Goal: Transaction & Acquisition: Book appointment/travel/reservation

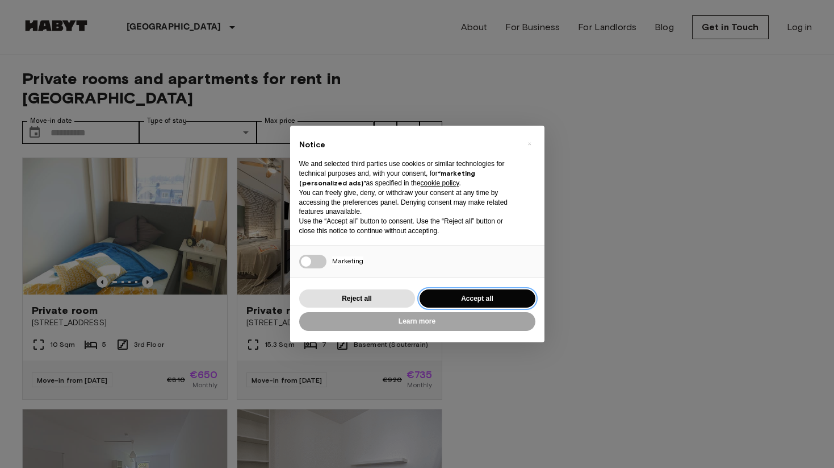
click at [467, 294] on button "Accept all" at bounding box center [478, 298] width 116 height 19
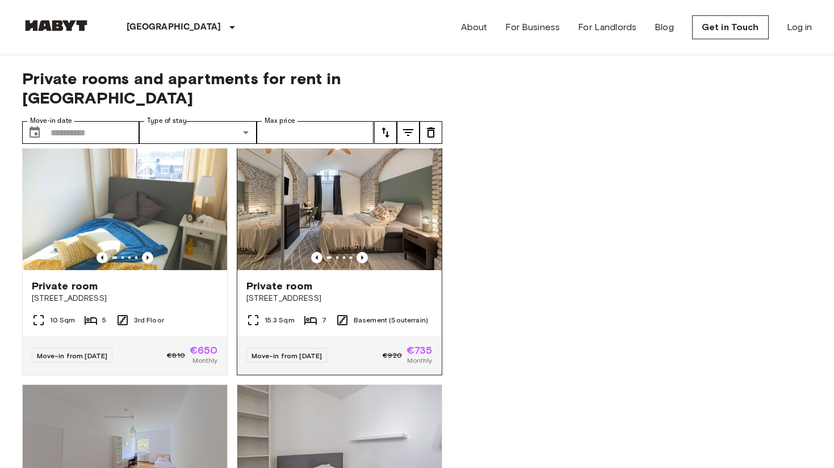
scroll to position [26, 0]
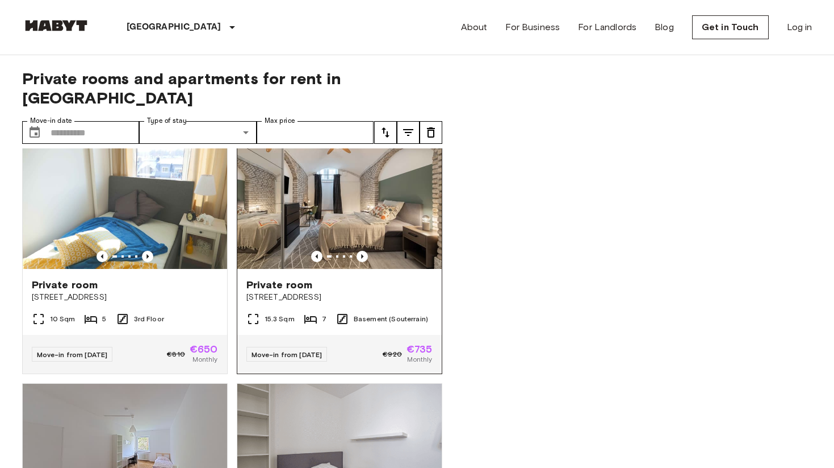
click at [293, 312] on div "15.3 Sqm 7 Basement (Souterrain)" at bounding box center [339, 323] width 204 height 23
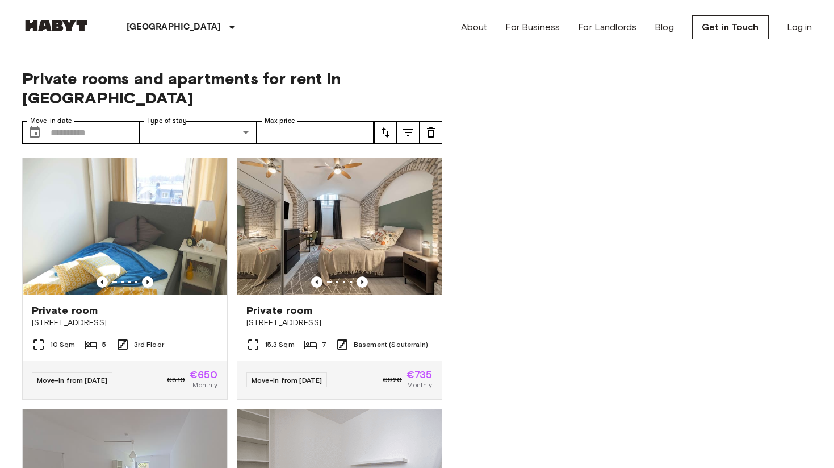
click at [72, 31] on link at bounding box center [56, 27] width 68 height 15
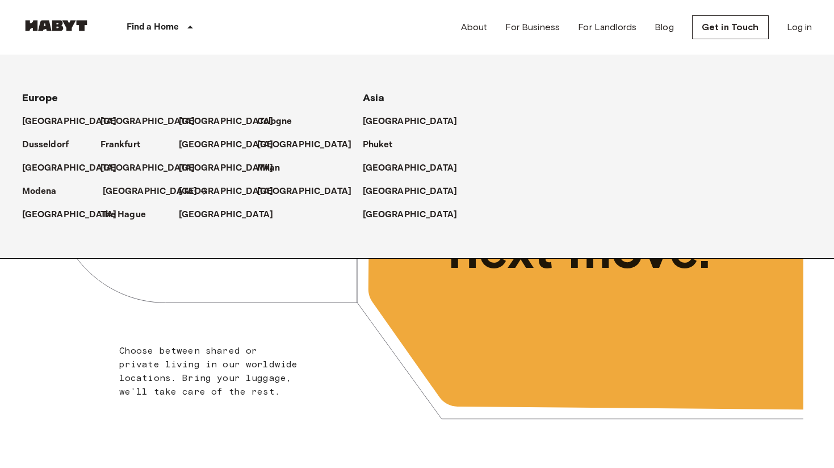
click at [117, 194] on p "[GEOGRAPHIC_DATA]" at bounding box center [150, 192] width 95 height 14
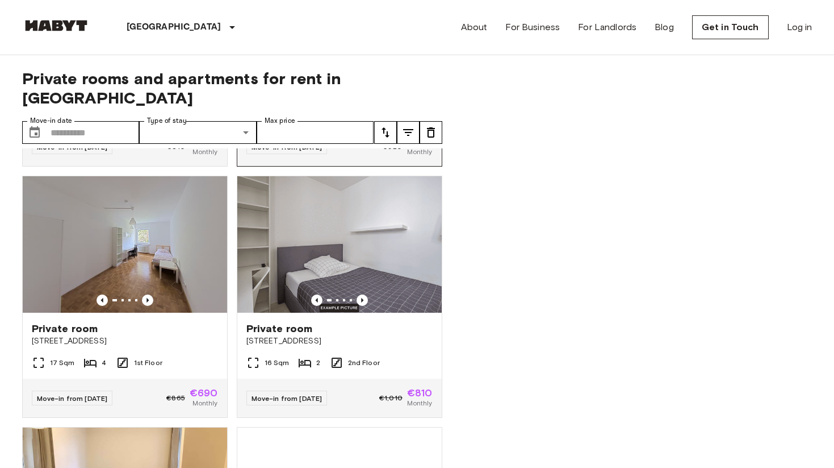
scroll to position [234, 0]
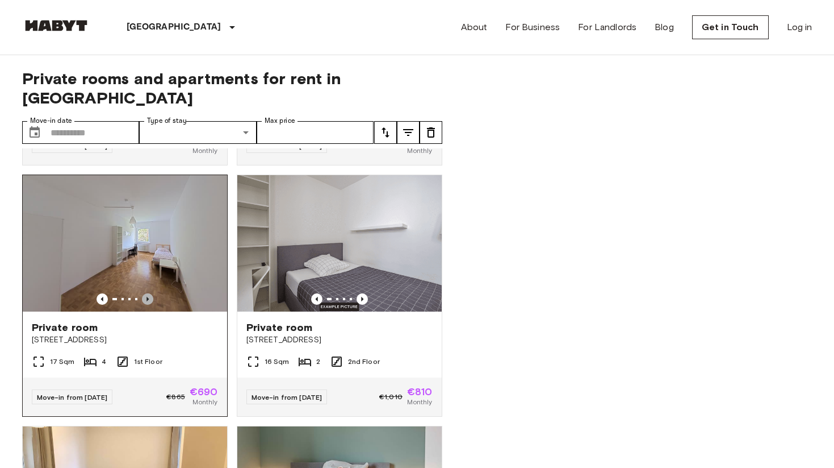
click at [149, 293] on icon "Previous image" at bounding box center [147, 298] width 11 height 11
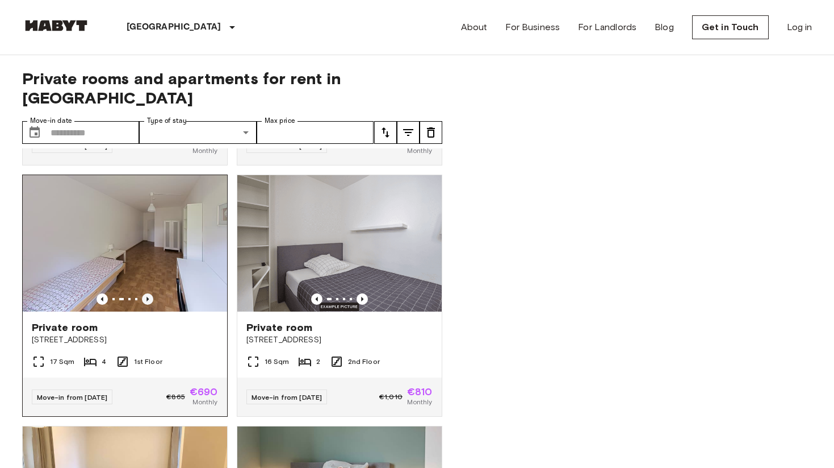
click at [149, 293] on icon "Previous image" at bounding box center [147, 298] width 11 height 11
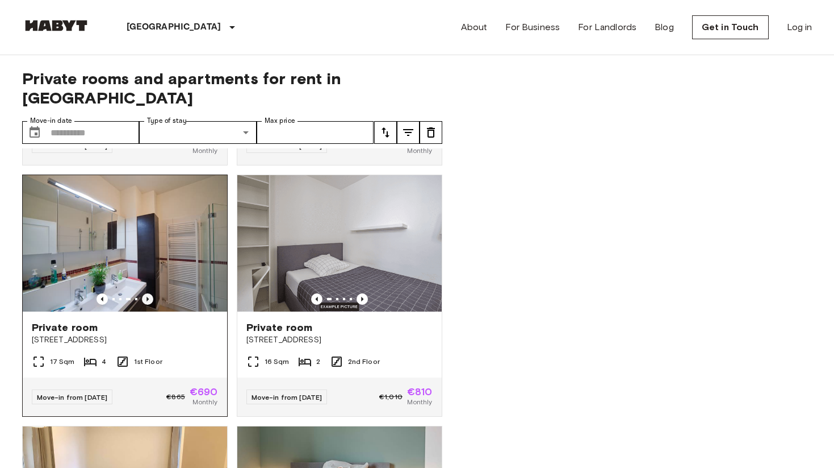
click at [149, 293] on icon "Previous image" at bounding box center [147, 298] width 11 height 11
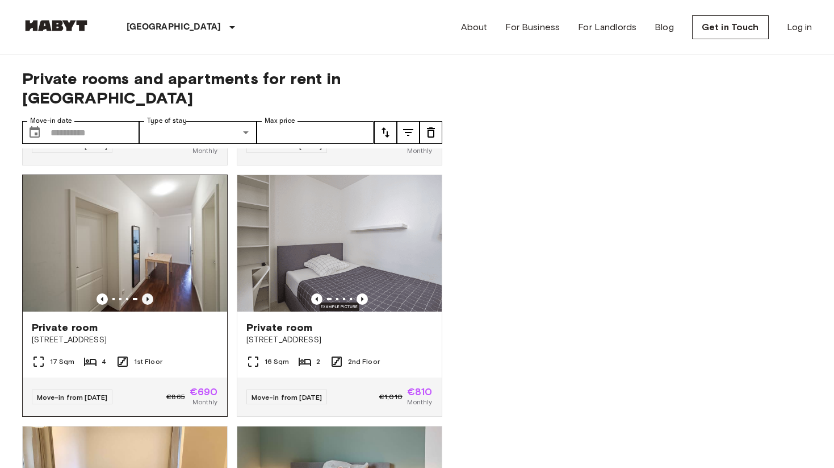
click at [149, 293] on icon "Previous image" at bounding box center [147, 298] width 11 height 11
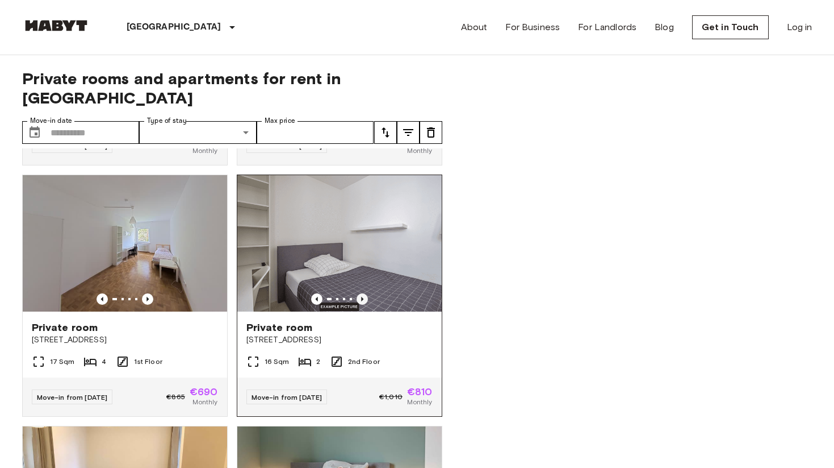
click at [364, 293] on icon "Previous image" at bounding box center [362, 298] width 11 height 11
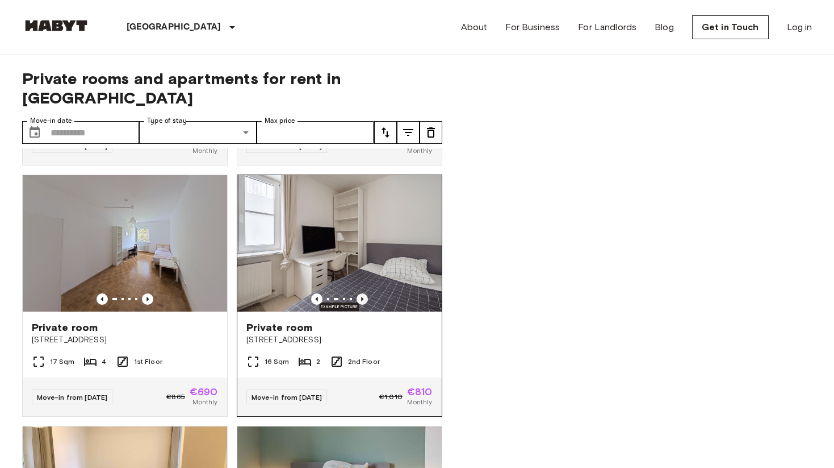
click at [364, 293] on icon "Previous image" at bounding box center [362, 298] width 11 height 11
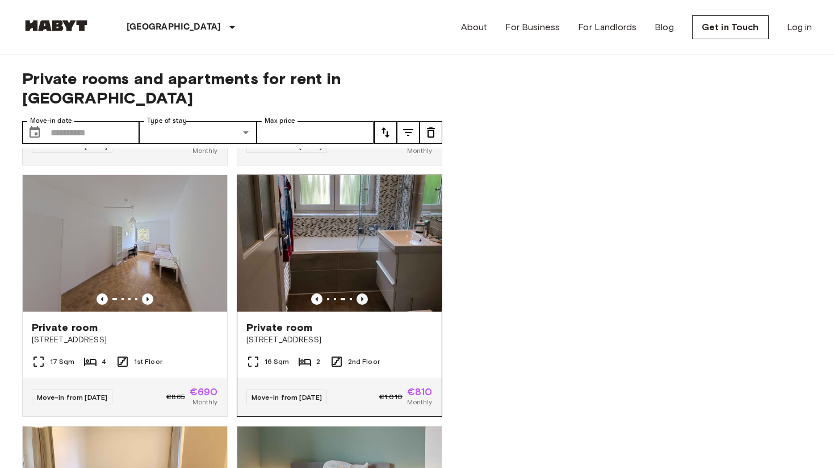
click at [364, 293] on icon "Previous image" at bounding box center [362, 298] width 11 height 11
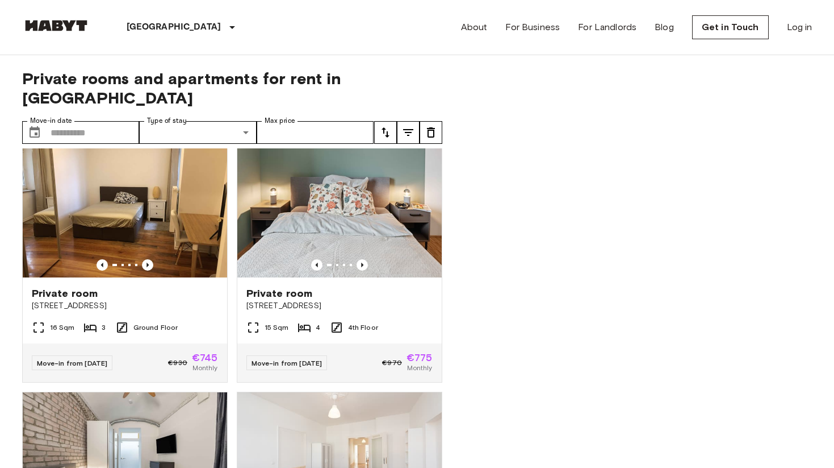
scroll to position [527, 0]
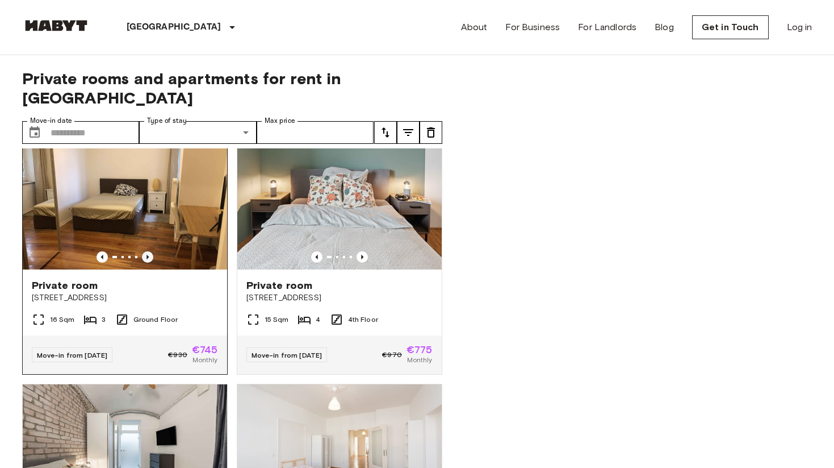
click at [152, 251] on icon "Previous image" at bounding box center [147, 256] width 11 height 11
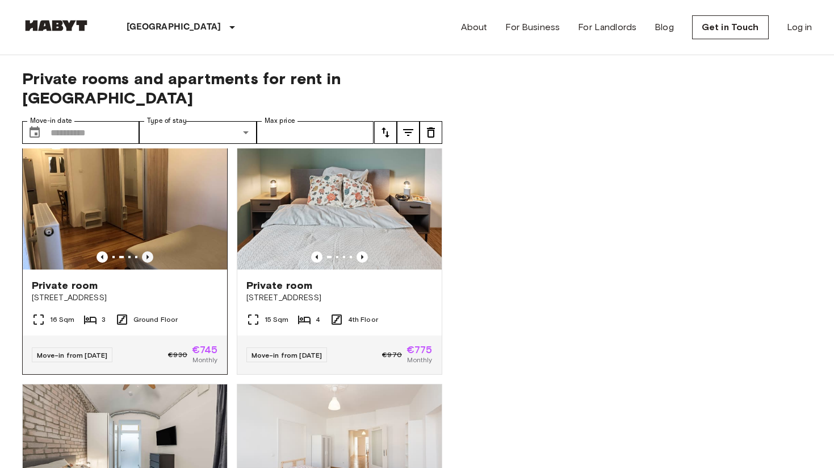
click at [152, 251] on icon "Previous image" at bounding box center [147, 256] width 11 height 11
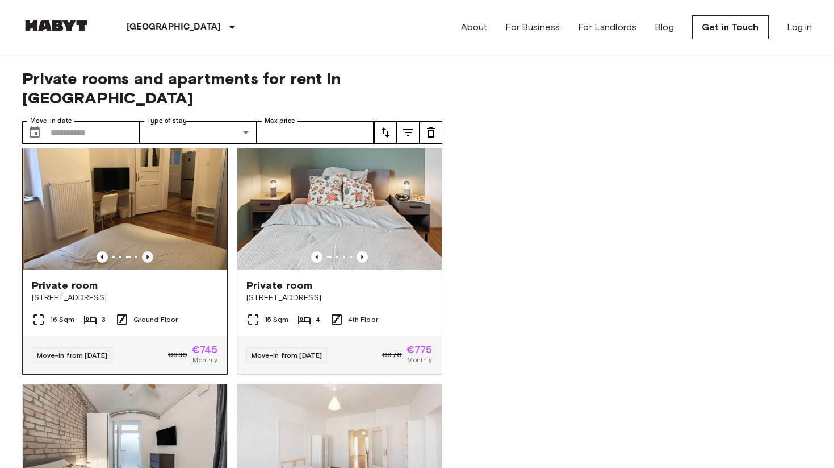
click at [152, 251] on icon "Previous image" at bounding box center [147, 256] width 11 height 11
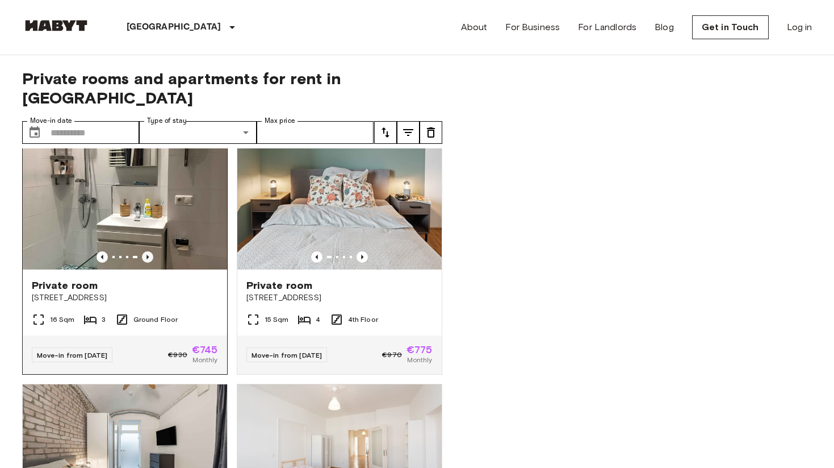
click at [152, 251] on icon "Previous image" at bounding box center [147, 256] width 11 height 11
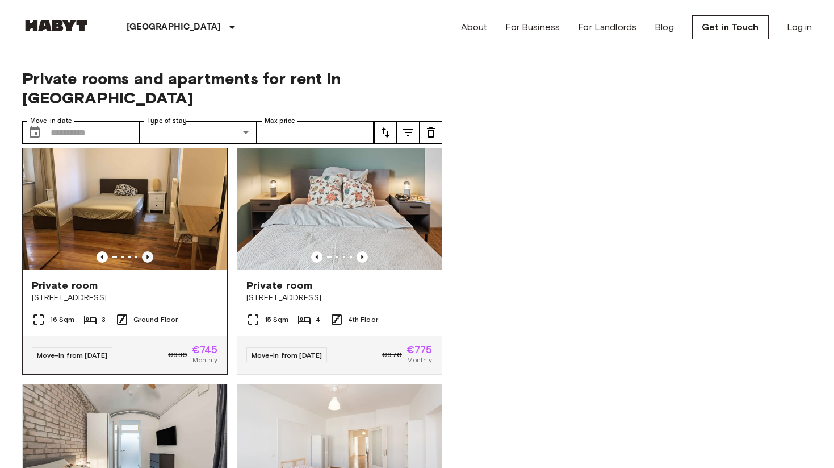
click at [152, 251] on icon "Previous image" at bounding box center [147, 256] width 11 height 11
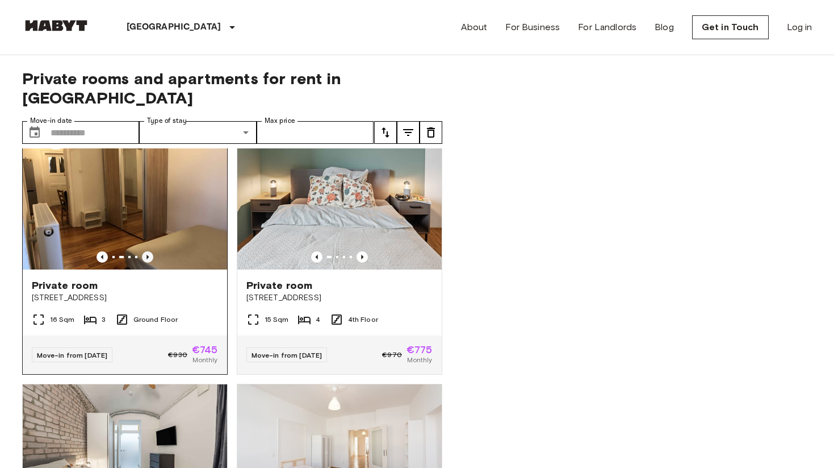
click at [152, 251] on icon "Previous image" at bounding box center [147, 256] width 11 height 11
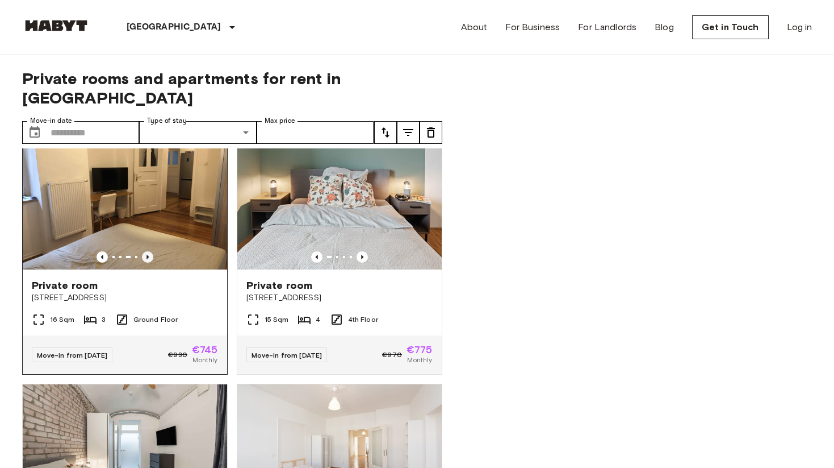
click at [152, 251] on icon "Previous image" at bounding box center [147, 256] width 11 height 11
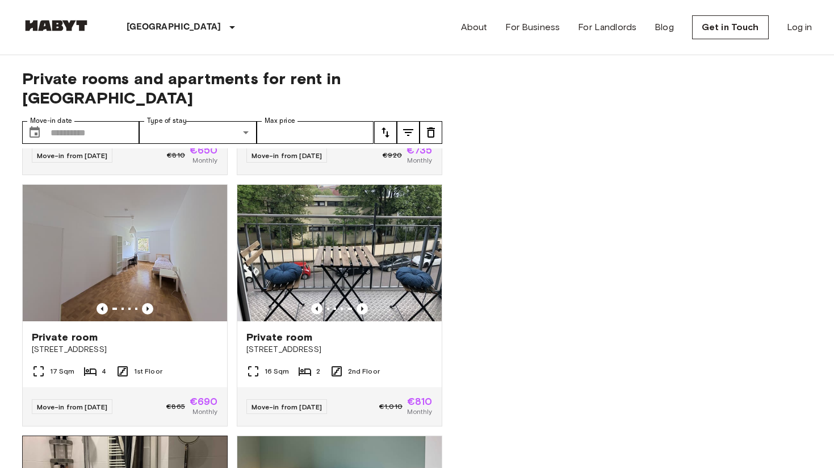
scroll to position [220, 0]
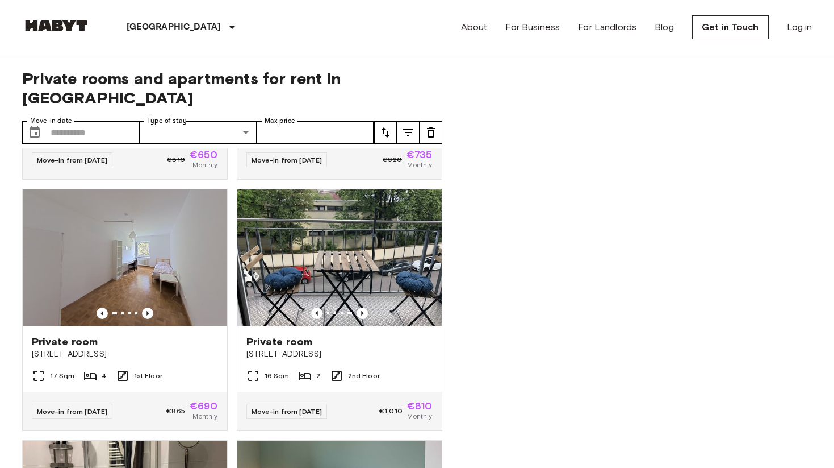
drag, startPoint x: 105, startPoint y: 333, endPoint x: 662, endPoint y: 5, distance: 646.5
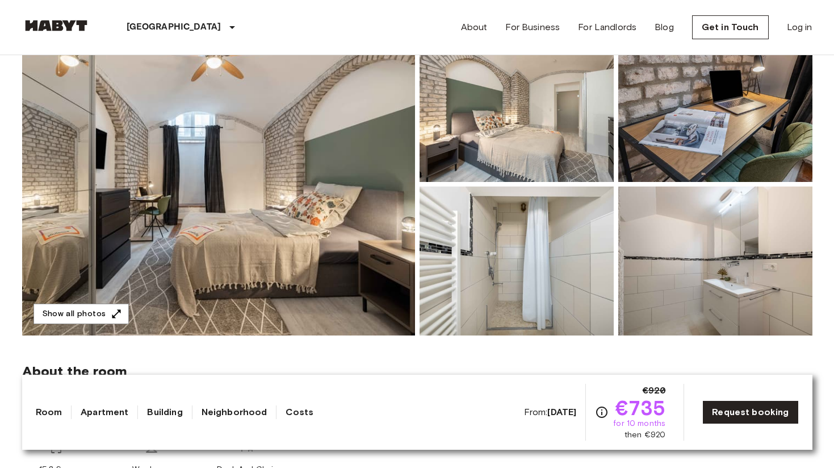
scroll to position [130, 0]
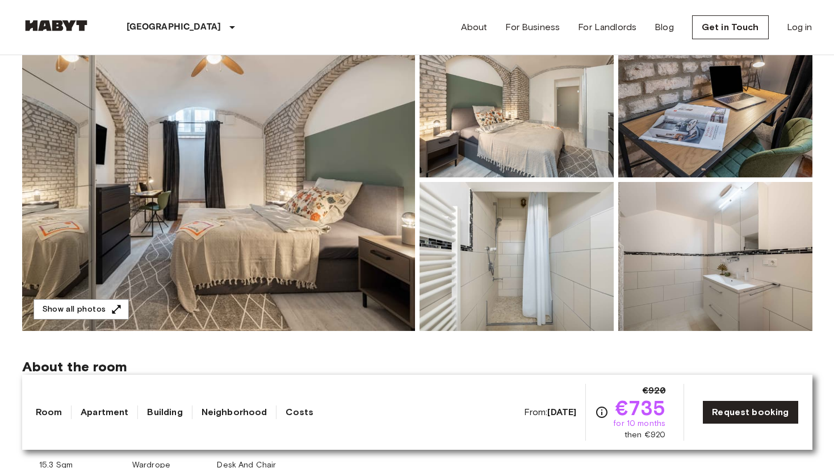
click at [252, 173] on img at bounding box center [218, 179] width 393 height 302
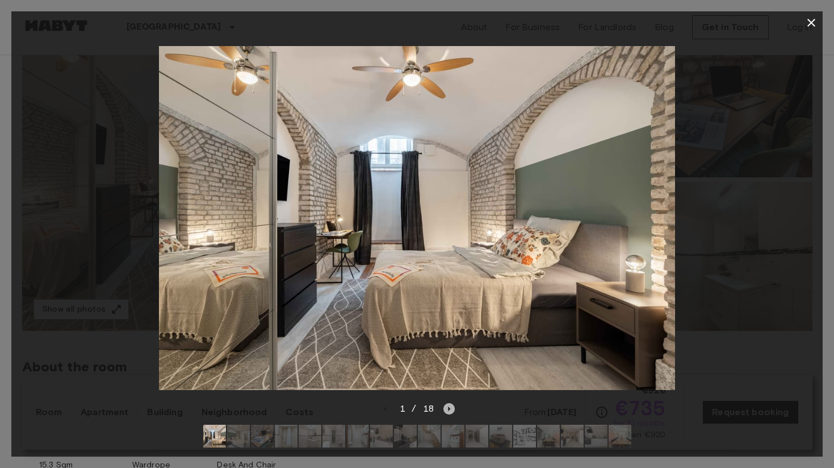
click at [452, 409] on icon "Next image" at bounding box center [449, 408] width 11 height 11
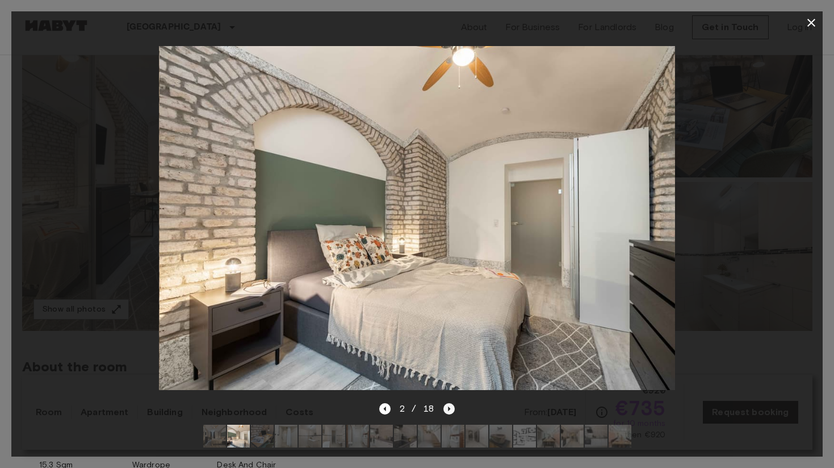
click at [452, 409] on icon "Next image" at bounding box center [449, 408] width 11 height 11
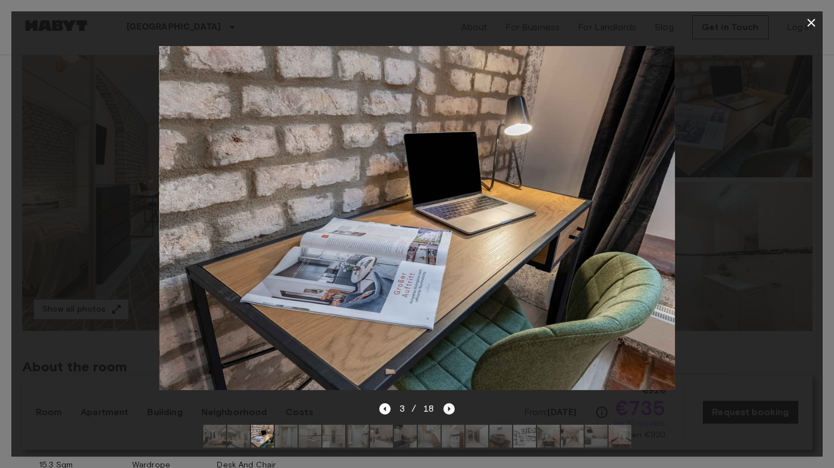
click at [452, 409] on icon "Next image" at bounding box center [449, 408] width 11 height 11
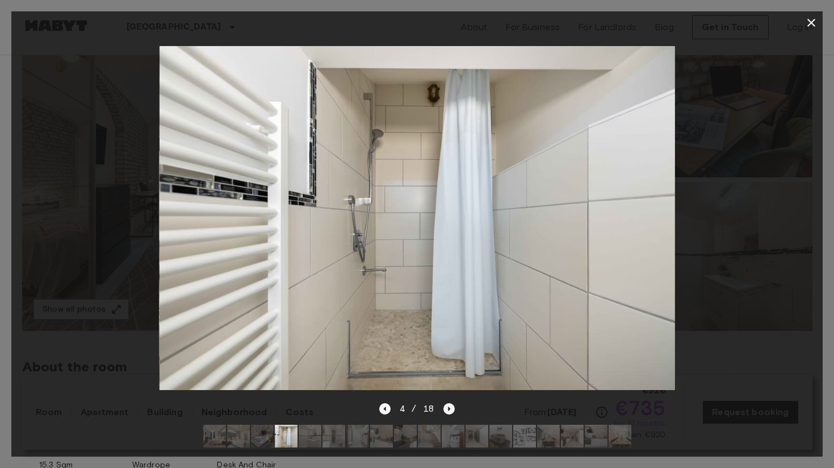
click at [452, 409] on icon "Next image" at bounding box center [449, 408] width 11 height 11
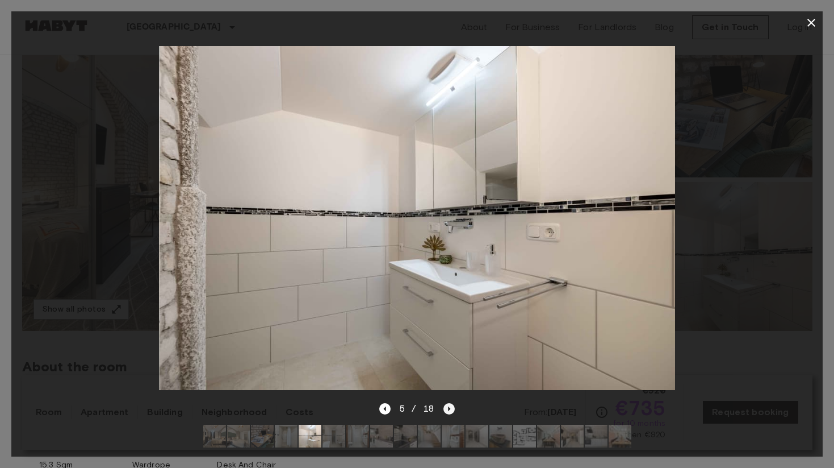
click at [452, 409] on icon "Next image" at bounding box center [449, 408] width 11 height 11
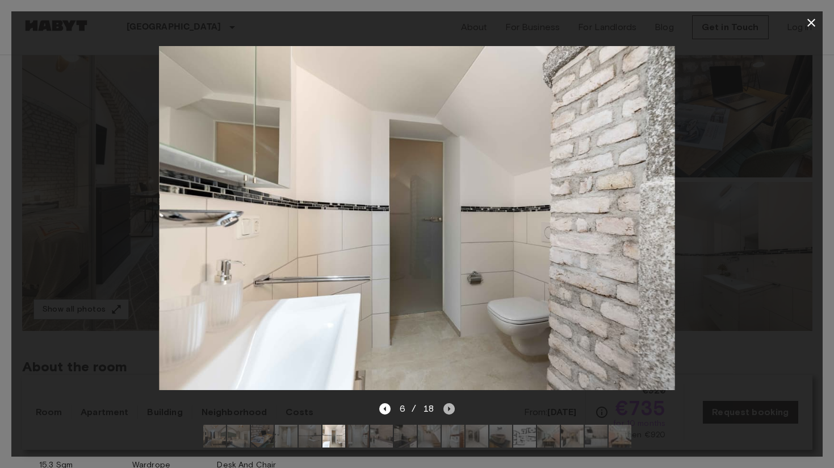
click at [452, 409] on icon "Next image" at bounding box center [449, 408] width 11 height 11
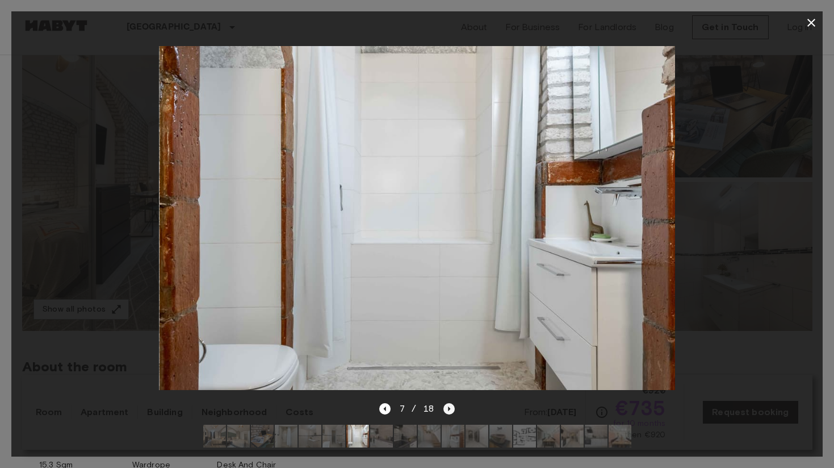
click at [452, 409] on icon "Next image" at bounding box center [449, 408] width 11 height 11
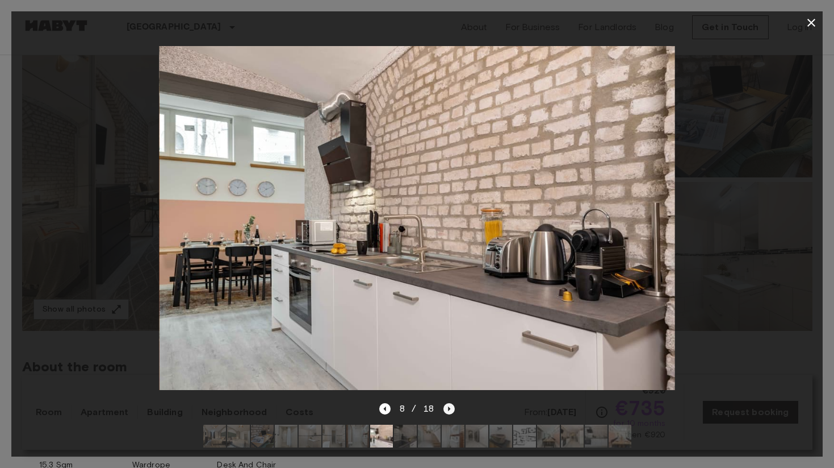
click at [452, 409] on icon "Next image" at bounding box center [449, 408] width 11 height 11
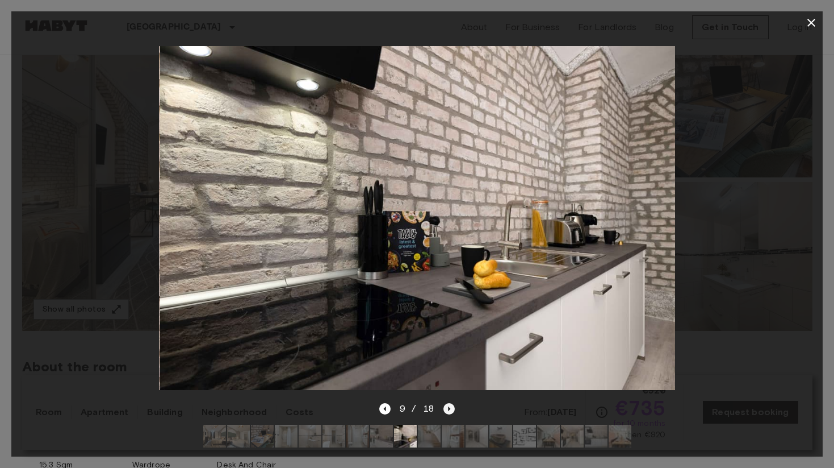
click at [452, 409] on icon "Next image" at bounding box center [449, 408] width 11 height 11
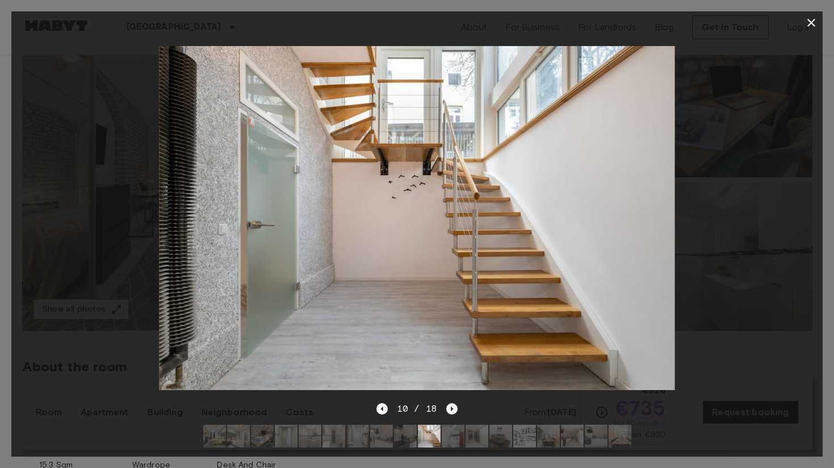
click at [452, 409] on icon "Next image" at bounding box center [452, 408] width 2 height 5
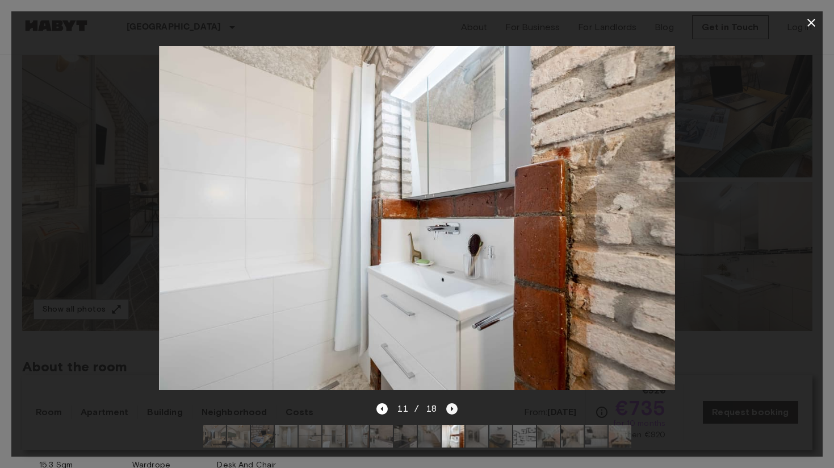
click at [452, 409] on icon "Next image" at bounding box center [452, 408] width 2 height 5
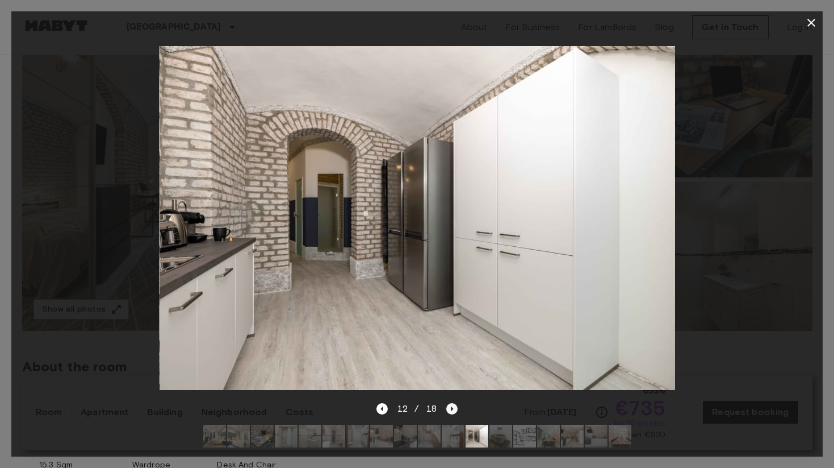
click at [452, 409] on icon "Next image" at bounding box center [452, 408] width 2 height 5
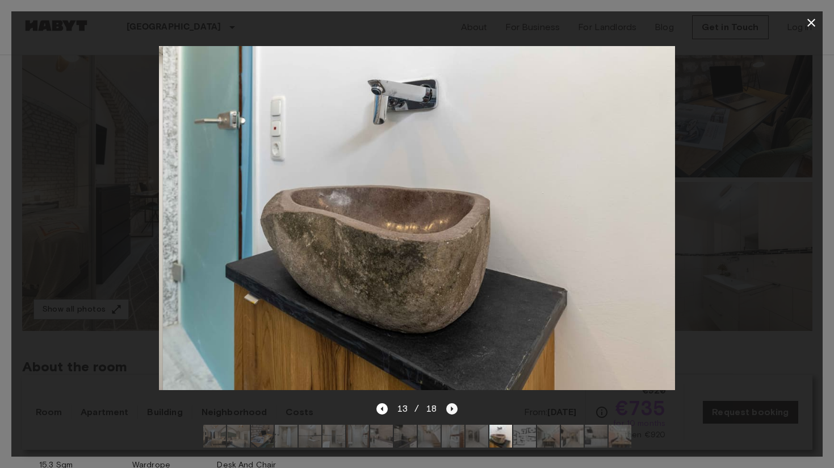
click at [452, 409] on icon "Next image" at bounding box center [452, 408] width 2 height 5
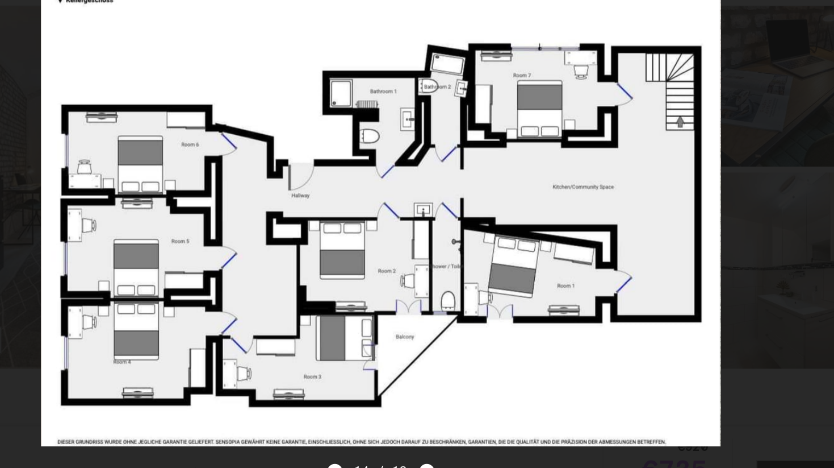
click at [720, 227] on div at bounding box center [417, 218] width 812 height 368
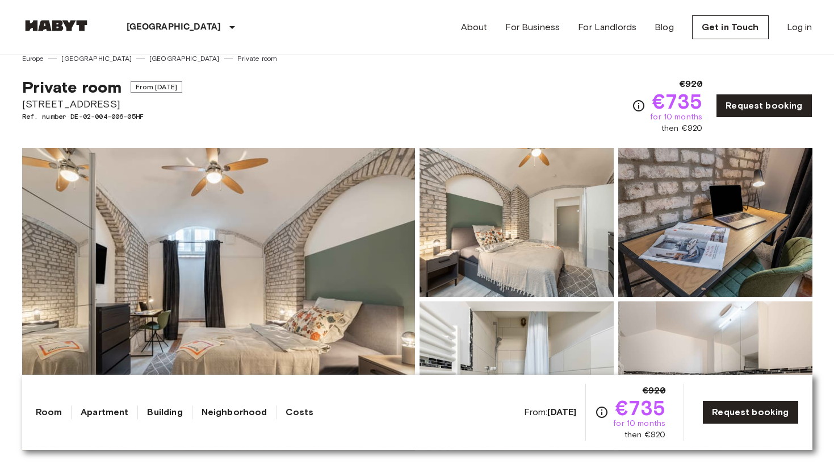
scroll to position [0, 0]
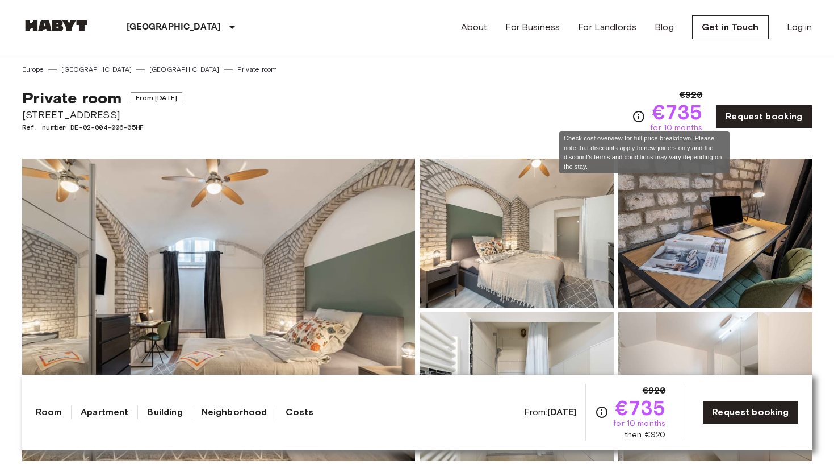
click at [642, 117] on icon "Check cost overview for full price breakdown. Please note that discounts apply …" at bounding box center [639, 117] width 14 height 14
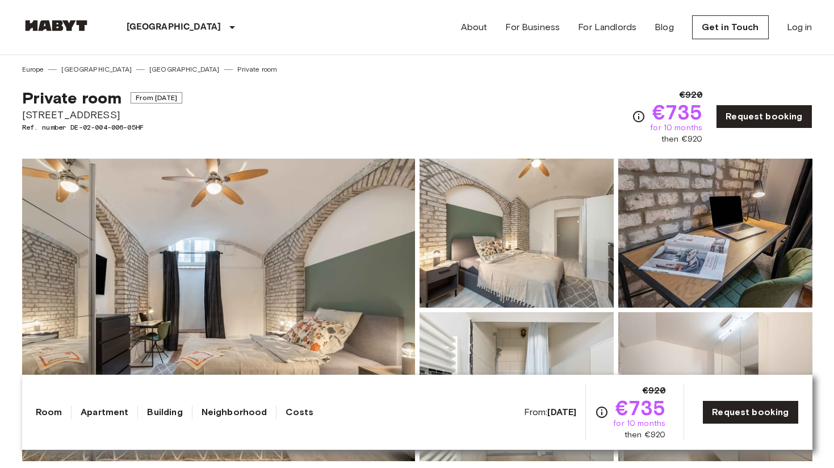
click at [506, 248] on img at bounding box center [517, 232] width 194 height 149
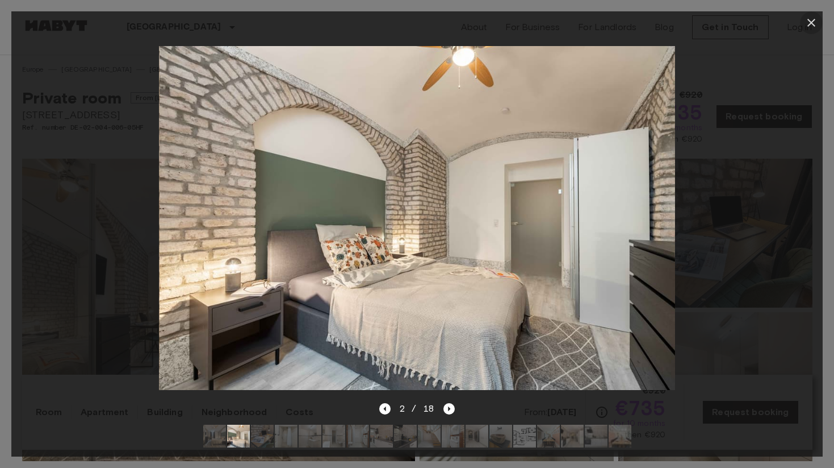
click at [811, 27] on icon "button" at bounding box center [812, 23] width 14 height 14
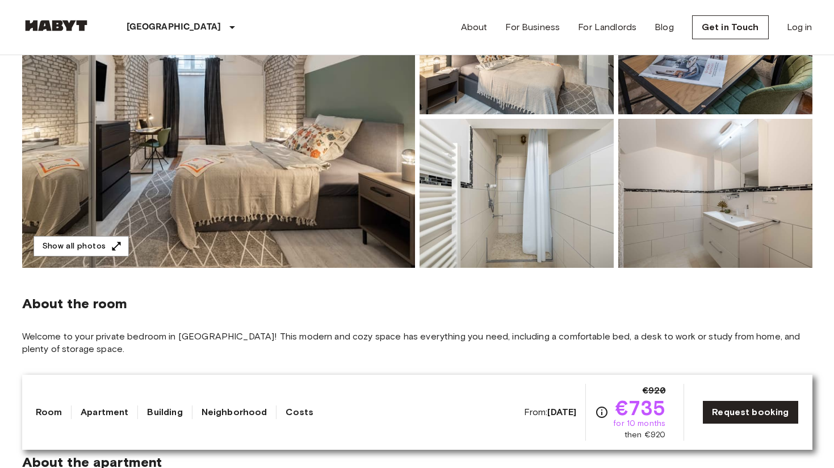
scroll to position [110, 0]
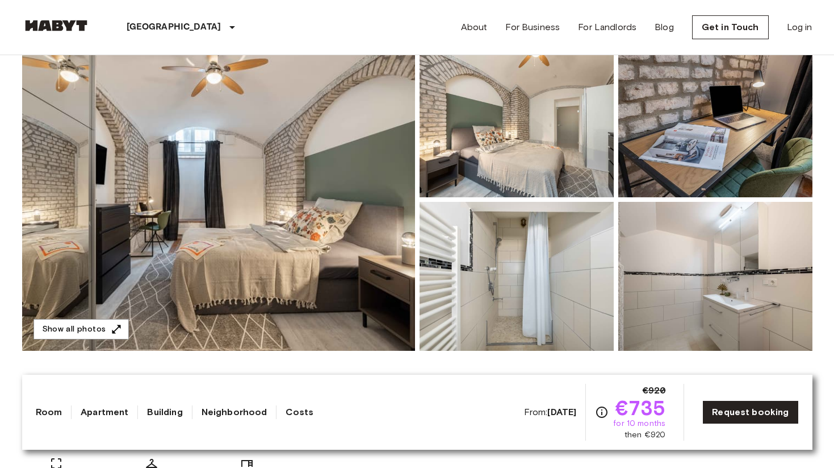
click at [391, 240] on img at bounding box center [218, 199] width 393 height 302
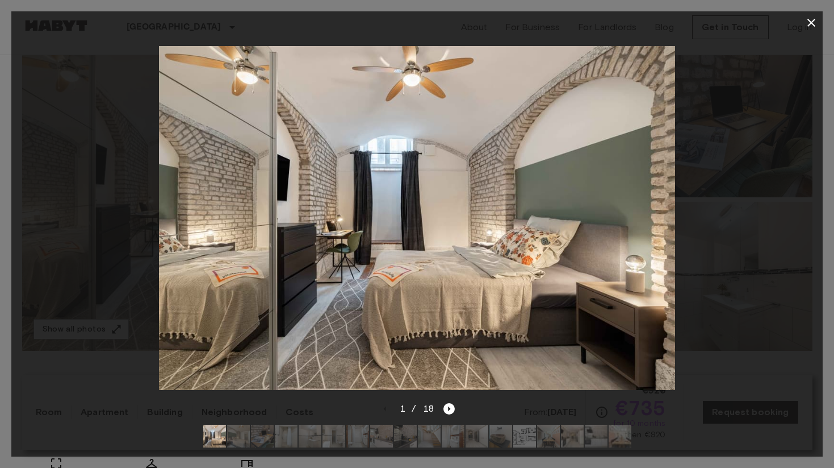
click at [815, 20] on icon "button" at bounding box center [812, 23] width 14 height 14
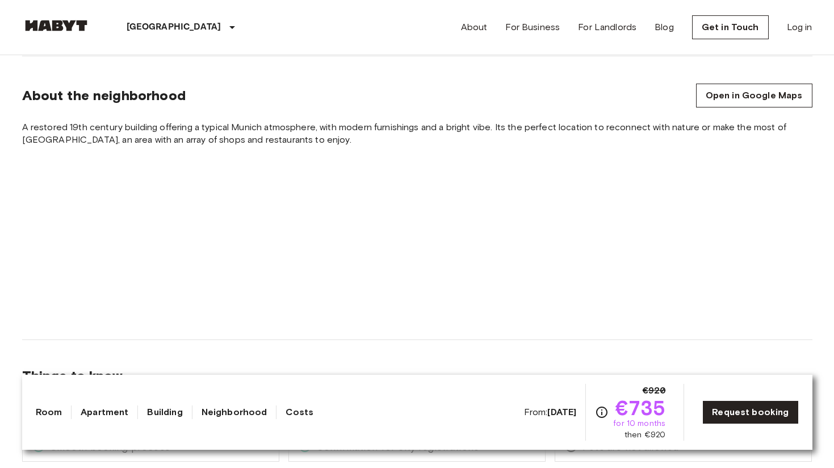
scroll to position [937, 0]
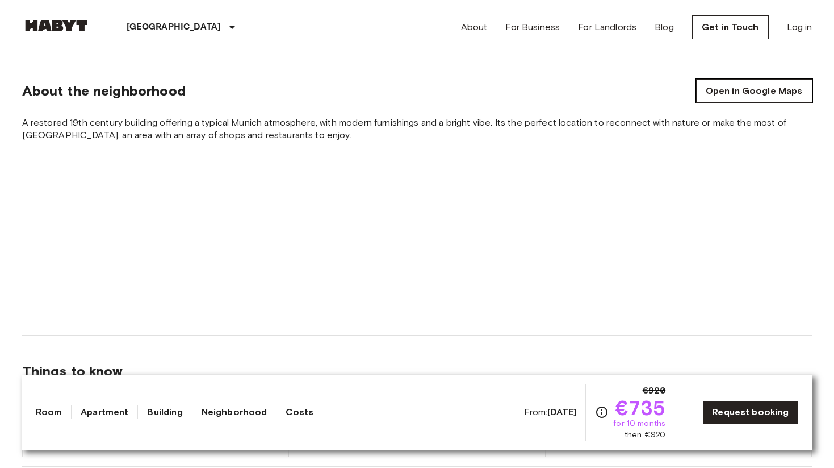
click at [738, 86] on link "Open in Google Maps" at bounding box center [754, 91] width 116 height 24
